Goal: Contribute content: Contribute content

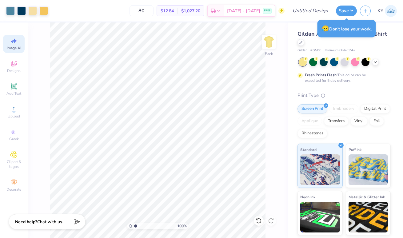
select select "4"
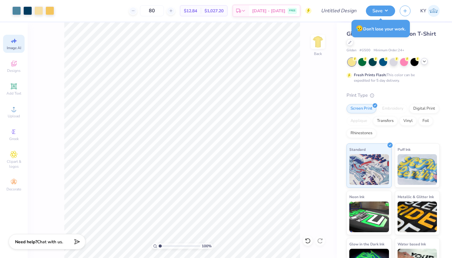
click at [402, 62] on icon at bounding box center [424, 61] width 5 height 5
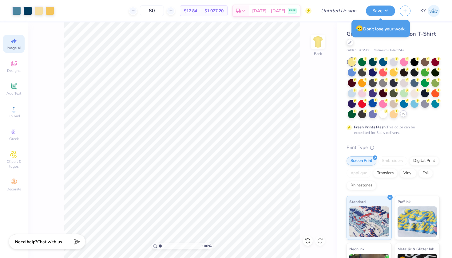
click at [377, 103] on div at bounding box center [373, 103] width 8 height 8
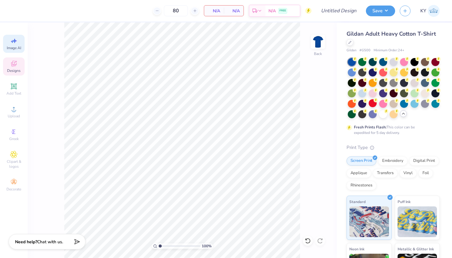
click at [16, 70] on span "Designs" at bounding box center [14, 70] width 14 height 5
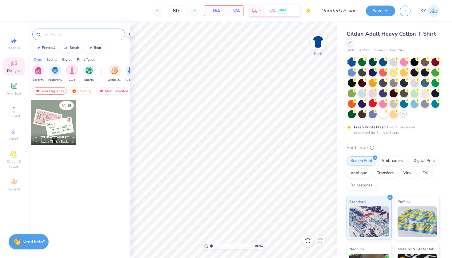
click at [63, 36] on input "text" at bounding box center [81, 34] width 79 height 6
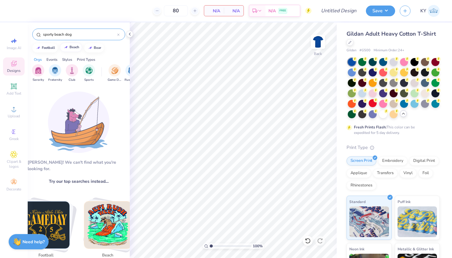
click at [71, 48] on div "beach" at bounding box center [74, 46] width 10 height 3
type input "beach"
click at [118, 37] on div at bounding box center [118, 35] width 2 height 6
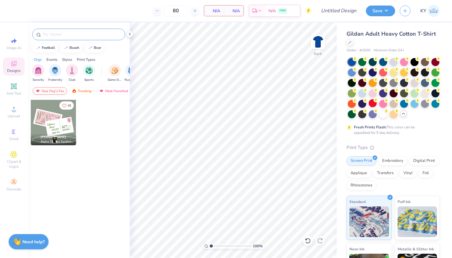
click at [61, 92] on div "Your Org's Fav" at bounding box center [50, 90] width 34 height 7
click at [73, 37] on input "text" at bounding box center [81, 34] width 79 height 6
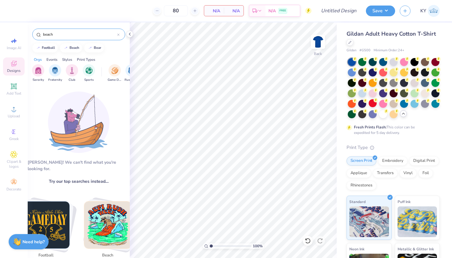
type input "beach"
click at [110, 213] on img "Stack Card Button beach" at bounding box center [107, 225] width 47 height 47
click at [118, 33] on div at bounding box center [118, 35] width 2 height 6
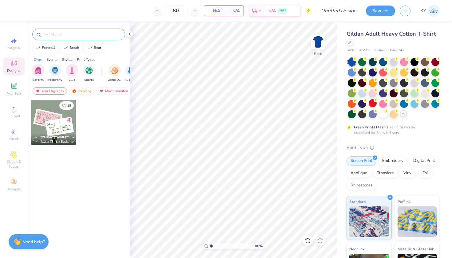
click at [84, 90] on div "Trending" at bounding box center [82, 90] width 26 height 7
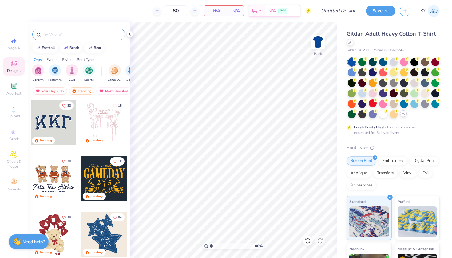
click at [92, 36] on input "text" at bounding box center [81, 34] width 79 height 6
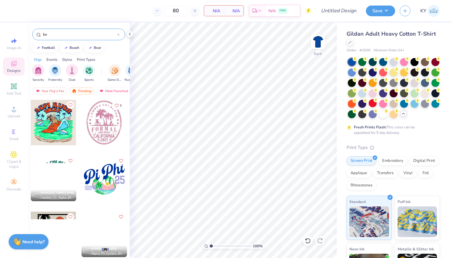
type input "b"
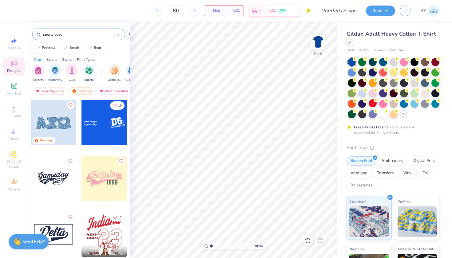
type input "[GEOGRAPHIC_DATA]"
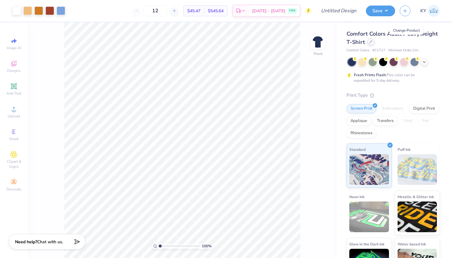
click at [374, 43] on div at bounding box center [370, 41] width 7 height 7
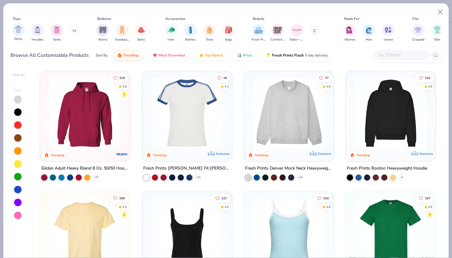
click at [16, 36] on div "Shirts" at bounding box center [18, 32] width 12 height 18
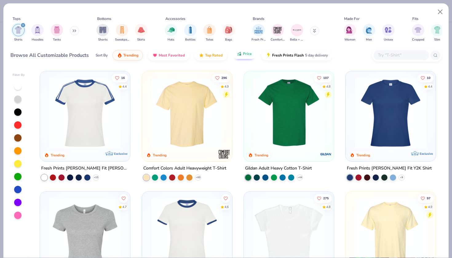
click at [244, 57] on button "Price" at bounding box center [244, 54] width 24 height 10
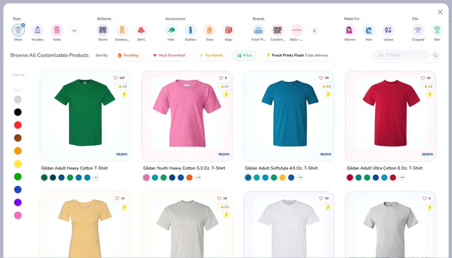
click at [94, 175] on icon at bounding box center [95, 177] width 5 height 5
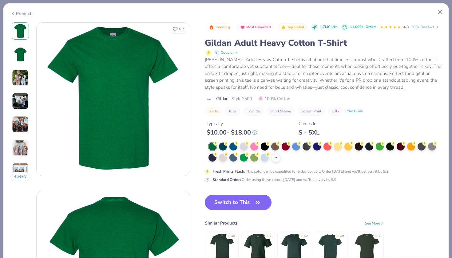
click at [276, 160] on icon at bounding box center [275, 157] width 5 height 5
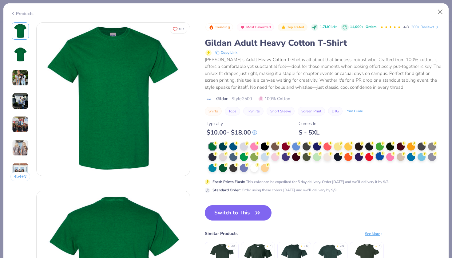
click at [380, 160] on div at bounding box center [380, 156] width 8 height 8
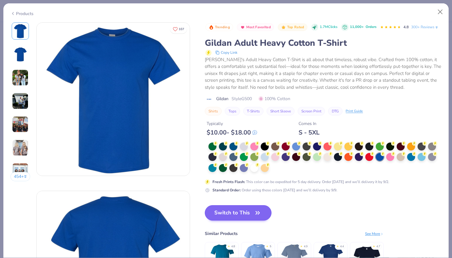
click at [258, 217] on icon "button" at bounding box center [257, 213] width 9 height 9
click at [251, 221] on button "Switch to This" at bounding box center [238, 212] width 67 height 15
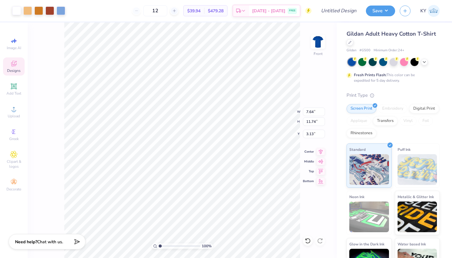
type input "9.10"
type input "13.98"
type input "3.00"
type input "2.08"
type input "1.76"
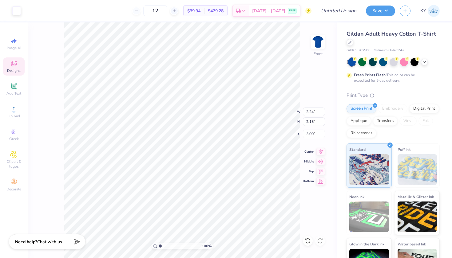
type input "3.44"
click at [11, 10] on div "Art colors" at bounding box center [10, 11] width 21 height 22
click at [16, 10] on div at bounding box center [16, 10] width 9 height 9
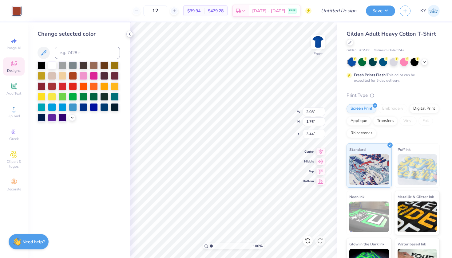
click at [129, 34] on icon at bounding box center [129, 34] width 5 height 5
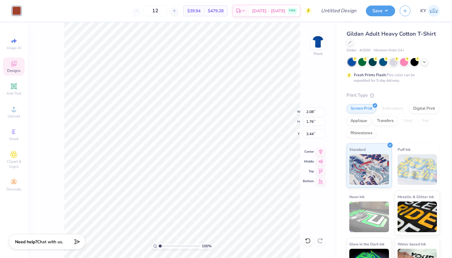
click at [16, 66] on icon at bounding box center [13, 63] width 7 height 7
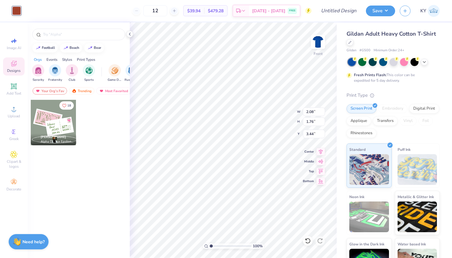
click at [59, 42] on div at bounding box center [79, 32] width 102 height 21
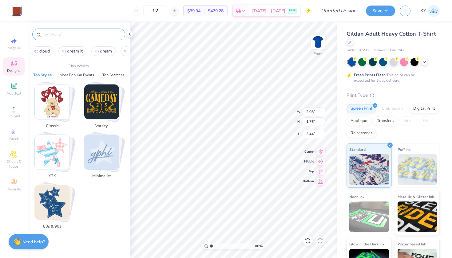
click at [59, 33] on input "text" at bounding box center [81, 34] width 79 height 6
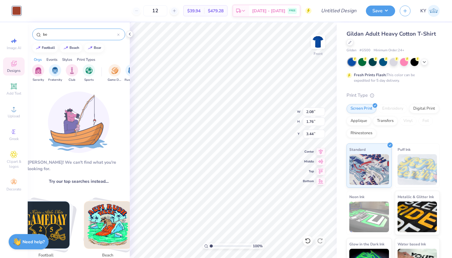
type input "b"
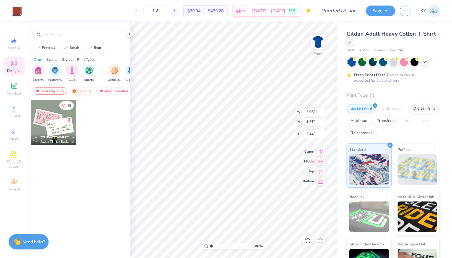
click at [74, 91] on img at bounding box center [74, 91] width 5 height 4
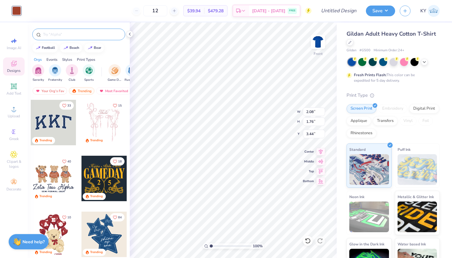
click at [70, 38] on div at bounding box center [78, 35] width 93 height 12
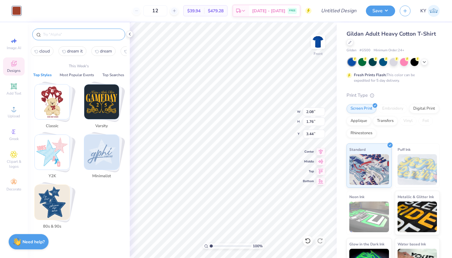
click at [71, 36] on input "text" at bounding box center [81, 34] width 79 height 6
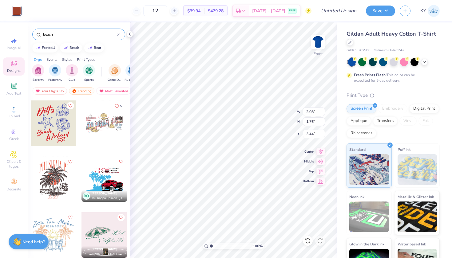
scroll to position [275, 0]
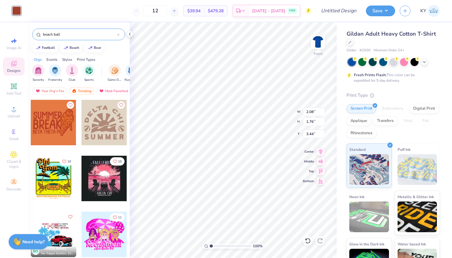
type input "beach ball"
click at [92, 130] on div at bounding box center [103, 122] width 45 height 45
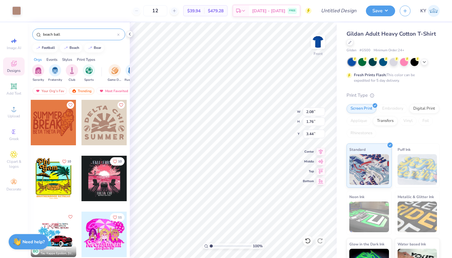
type input "6.70"
type input "5.59"
type input "3.00"
click at [309, 240] on icon at bounding box center [308, 241] width 6 height 6
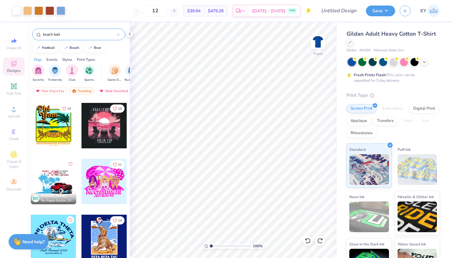
scroll to position [0, 0]
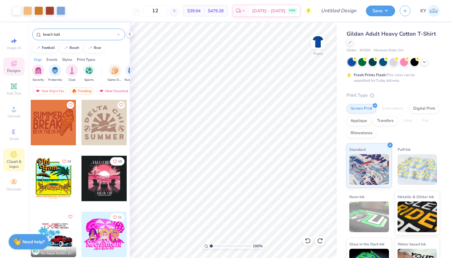
click at [15, 163] on span "Clipart & logos" at bounding box center [14, 164] width 22 height 10
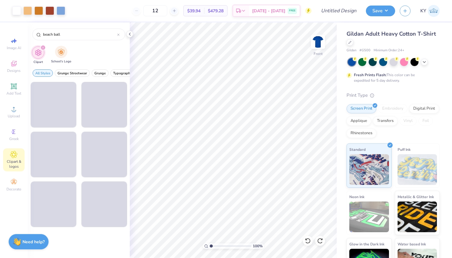
type input "beach ball"
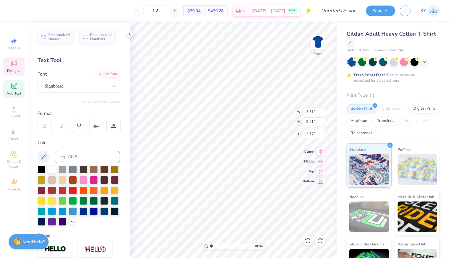
scroll to position [5, 3]
type textarea "F"
type textarea "Get on the ball 2025"
click at [97, 122] on div at bounding box center [96, 126] width 14 height 14
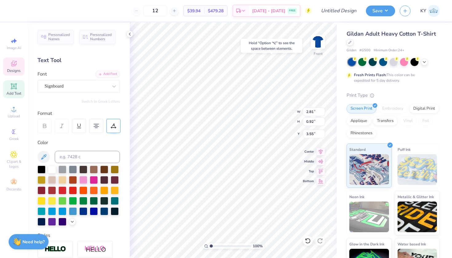
type input "3.00"
type input "3.75"
type input "1.23"
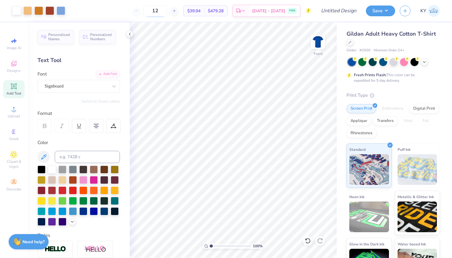
click at [167, 14] on input "12" at bounding box center [155, 10] width 24 height 11
type input "1"
type input "80"
click at [246, 12] on icon at bounding box center [243, 11] width 5 height 5
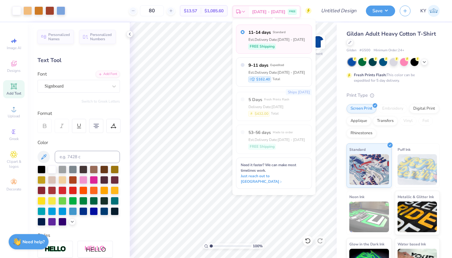
click at [246, 12] on icon at bounding box center [243, 11] width 5 height 5
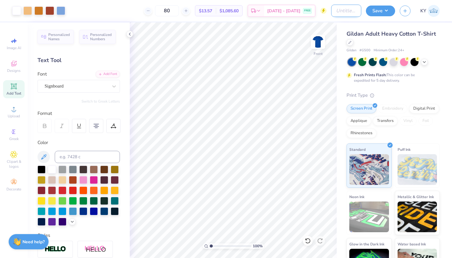
click at [348, 13] on input "Design Title" at bounding box center [346, 11] width 30 height 12
type input "ZBT Get on the Ball 2025"
click at [389, 11] on button "Save" at bounding box center [380, 10] width 29 height 11
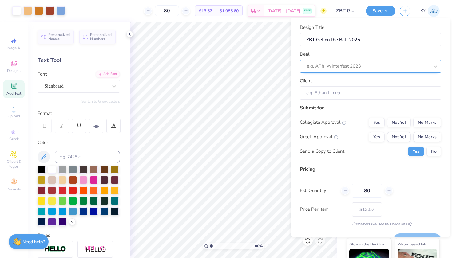
click at [359, 69] on div at bounding box center [368, 66] width 122 height 8
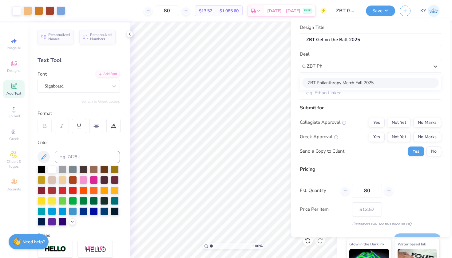
click at [338, 80] on div "ZBT Philanthropy Merch Fall 2025" at bounding box center [370, 82] width 136 height 10
type input "ZBT Ph"
type input "Colin Fernandez"
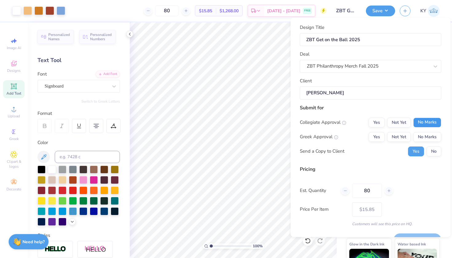
click at [414, 122] on button "No Marks" at bounding box center [427, 122] width 28 height 10
click at [375, 134] on button "Yes" at bounding box center [377, 137] width 16 height 10
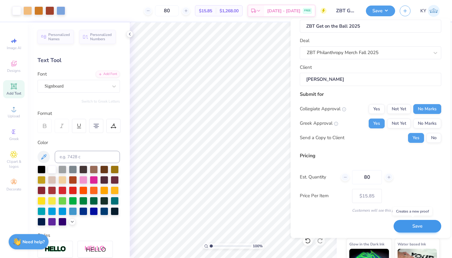
click at [417, 224] on button "Save" at bounding box center [417, 226] width 48 height 13
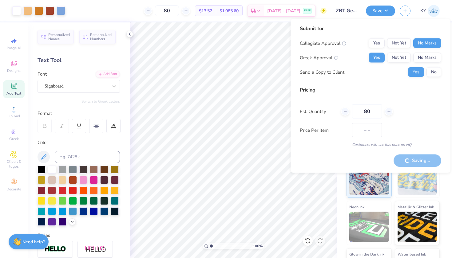
type input "$15.85"
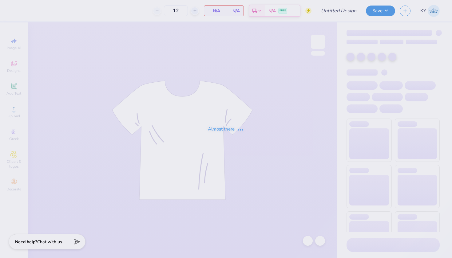
type input "ZBT Get on the Ball 2025"
type input "80"
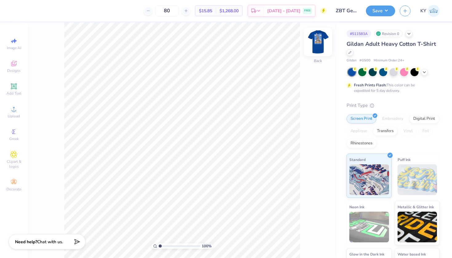
click at [317, 46] on img at bounding box center [318, 42] width 25 height 25
click at [14, 44] on icon at bounding box center [13, 40] width 7 height 7
select select "4"
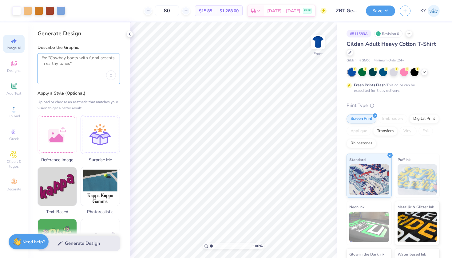
click at [67, 58] on textarea at bounding box center [79, 62] width 74 height 15
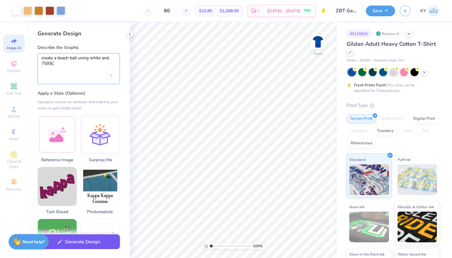
type textarea "create a beach ball using white and 7593C"
click at [77, 246] on button "Generate Design" at bounding box center [79, 242] width 82 height 15
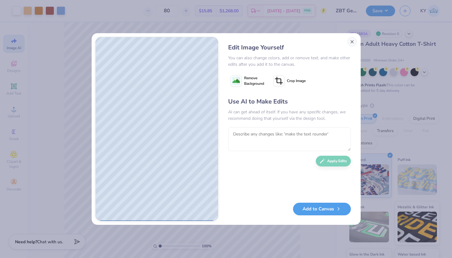
click at [354, 45] on button "Close" at bounding box center [352, 42] width 10 height 10
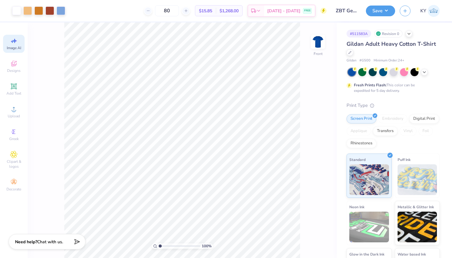
click at [16, 47] on span "Image AI" at bounding box center [14, 47] width 14 height 5
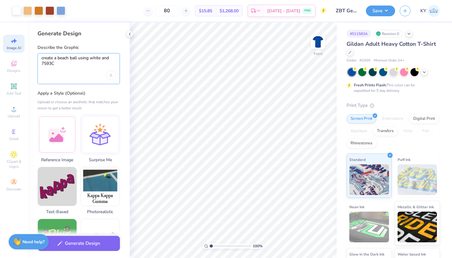
click at [65, 65] on textarea "create a beach ball using white and 7593C" at bounding box center [79, 62] width 74 height 15
click at [113, 74] on div "Upload image" at bounding box center [111, 75] width 10 height 10
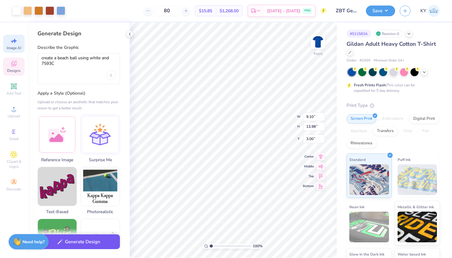
click at [62, 238] on button "Generate Design" at bounding box center [79, 242] width 82 height 15
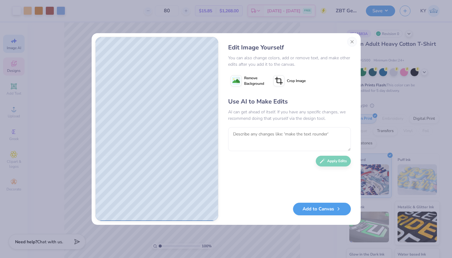
click at [329, 162] on div "Use AI to Make Edits AI can get ahead of itself. If you have any specific chang…" at bounding box center [289, 147] width 123 height 100
click at [309, 211] on button "Add to Canvas" at bounding box center [322, 207] width 58 height 13
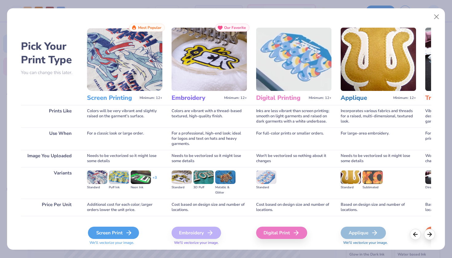
click at [102, 235] on div "Screen Print" at bounding box center [113, 233] width 51 height 12
click at [438, 17] on button "Close" at bounding box center [437, 17] width 12 height 12
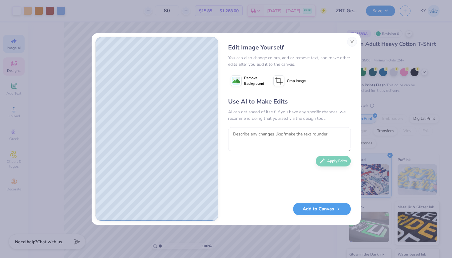
click at [253, 85] on span "Remove Background" at bounding box center [254, 80] width 20 height 11
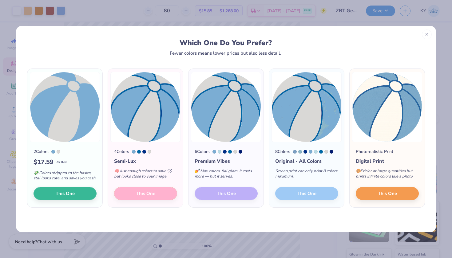
click at [130, 199] on div "4 Colors Semi-Lux 🧠 Just enough colors to save $$ but looks close to your image…" at bounding box center [145, 174] width 75 height 65
click at [134, 200] on div "4 Colors Semi-Lux 🧠 Just enough colors to save $$ but looks close to your image…" at bounding box center [145, 174] width 75 height 65
click at [126, 198] on div "4 Colors Semi-Lux 🧠 Just enough colors to save $$ but looks close to your image…" at bounding box center [145, 174] width 75 height 65
click at [89, 196] on button "This One" at bounding box center [65, 192] width 63 height 13
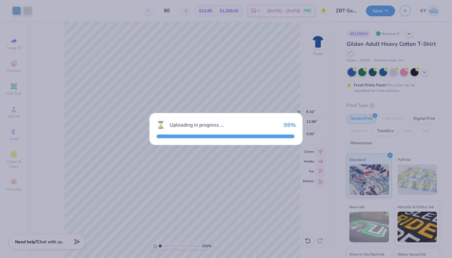
type input "14.65"
type input "14.66"
type input "6.92"
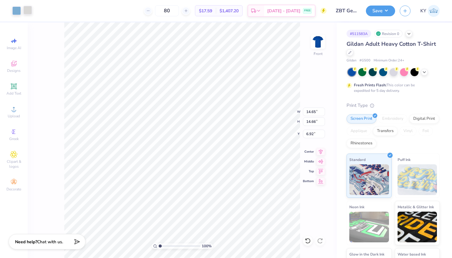
click at [26, 11] on div at bounding box center [27, 10] width 9 height 9
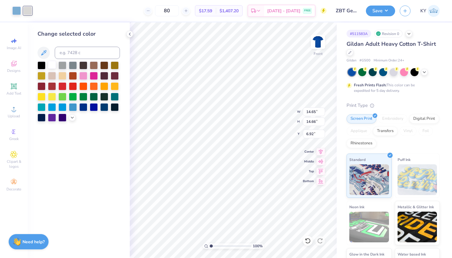
click at [52, 64] on div at bounding box center [52, 65] width 8 height 8
click at [15, 10] on div at bounding box center [16, 10] width 9 height 9
type input "9.10"
type input "13.98"
type input "3.00"
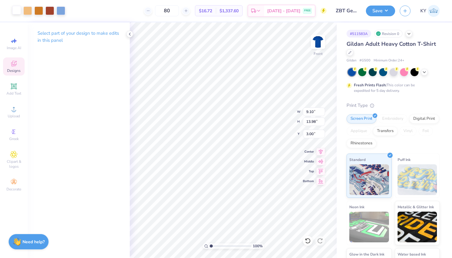
type input "14.65"
type input "14.66"
type input "6.92"
click at [13, 11] on div at bounding box center [16, 10] width 9 height 9
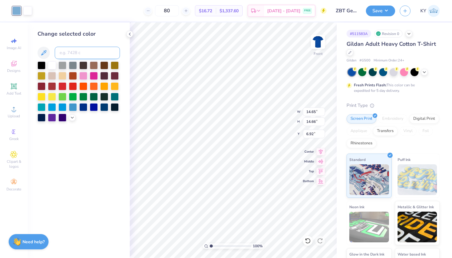
click at [81, 52] on input at bounding box center [87, 53] width 65 height 12
type input "7953 C"
click at [41, 51] on icon at bounding box center [43, 52] width 7 height 7
type input "9.10"
type input "13.98"
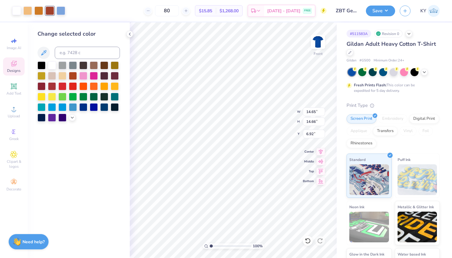
type input "3.00"
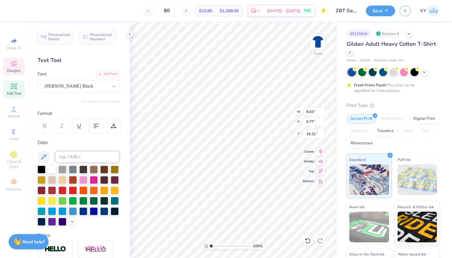
type input "2.10"
type input "1.81"
type input "3.25"
type input "9.03"
type input "0.77"
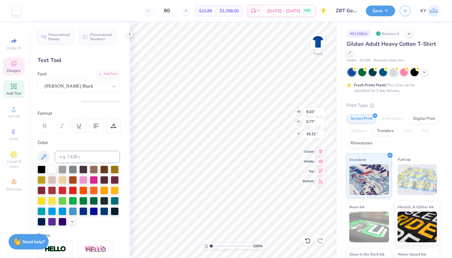
type input "16.21"
type input "14.65"
type input "14.66"
type input "6.92"
type input "14.64"
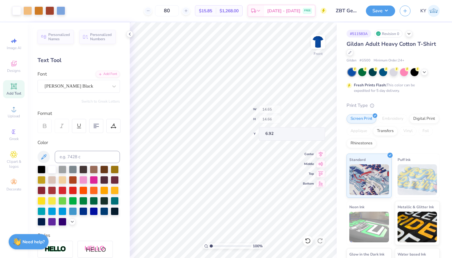
type input "14.62"
type input "8.11"
type input "8.10"
click at [308, 241] on icon at bounding box center [308, 241] width 6 height 6
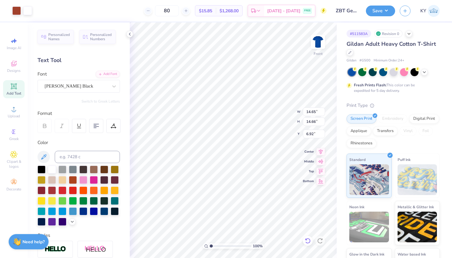
type input "2.41"
type input "2.42"
type input "2.65"
type input "2.21"
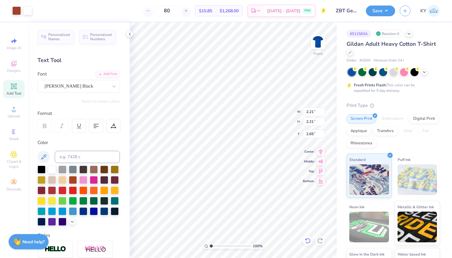
type input "3.00"
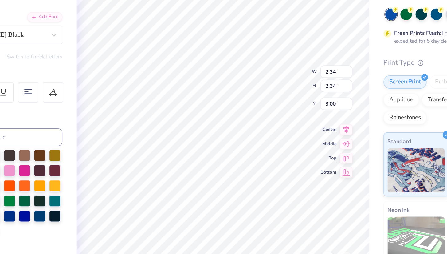
type input "2.34"
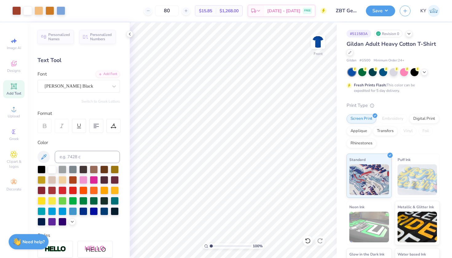
click at [378, 15] on div "Save" at bounding box center [380, 11] width 29 height 11
click at [378, 12] on button "Save" at bounding box center [380, 10] width 29 height 11
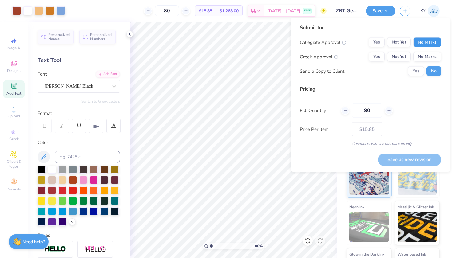
click at [421, 38] on button "No Marks" at bounding box center [427, 43] width 28 height 10
click at [377, 58] on button "Yes" at bounding box center [377, 57] width 16 height 10
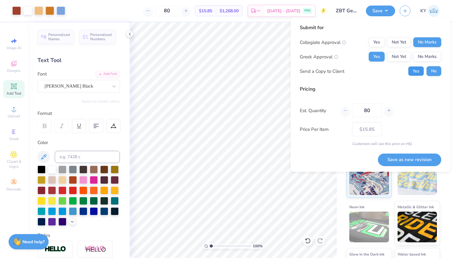
click at [415, 72] on button "Yes" at bounding box center [416, 71] width 16 height 10
click at [407, 159] on button "Save as new revision" at bounding box center [409, 159] width 63 height 13
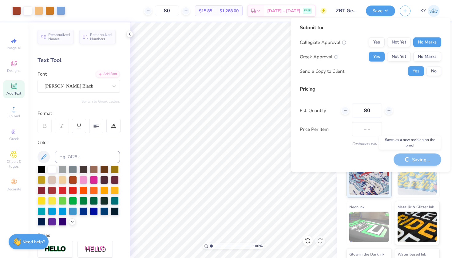
type input "$15.85"
